Goal: Check status: Check status

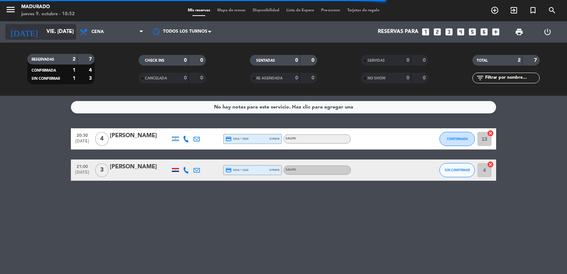
click at [71, 31] on icon "arrow_drop_down" at bounding box center [70, 32] width 9 height 9
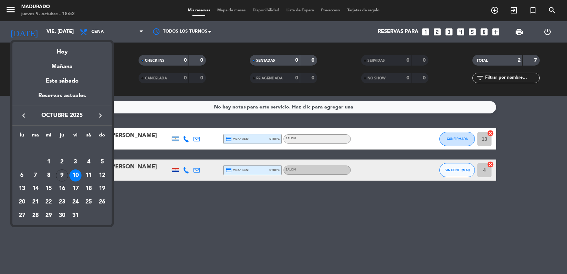
click at [58, 173] on div "9" at bounding box center [62, 175] width 12 height 12
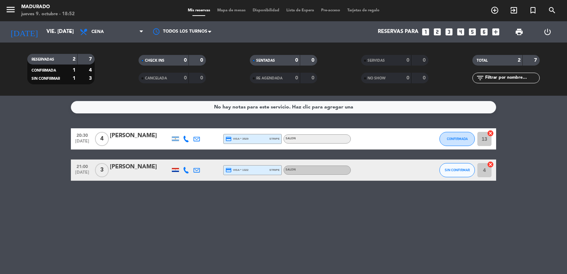
type input "[DEMOGRAPHIC_DATA] [DATE]"
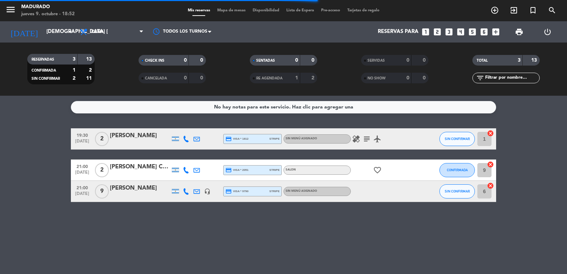
click at [174, 169] on div at bounding box center [175, 170] width 7 height 5
click at [175, 191] on div at bounding box center [175, 191] width 7 height 5
click at [176, 191] on div at bounding box center [175, 191] width 7 height 5
click at [184, 191] on icon at bounding box center [186, 191] width 6 height 6
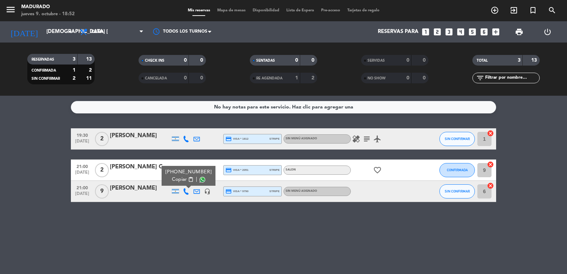
click at [184, 191] on icon at bounding box center [186, 191] width 6 height 6
click at [364, 139] on icon "subject" at bounding box center [367, 139] width 9 height 9
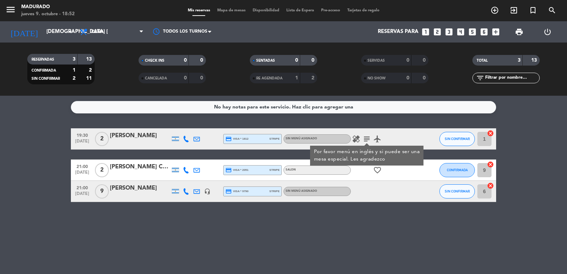
click at [364, 139] on icon "subject" at bounding box center [367, 139] width 9 height 9
